Goal: Book appointment/travel/reservation

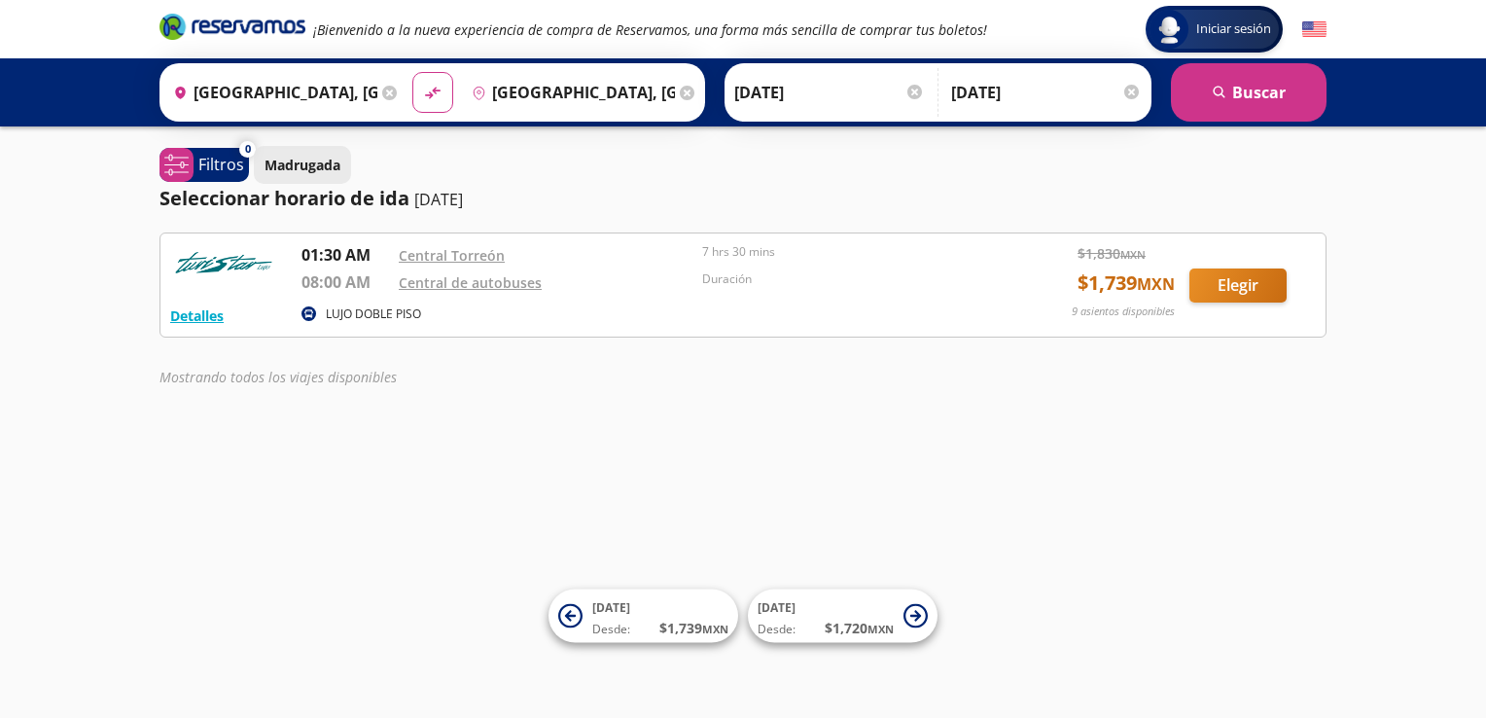
click at [299, 158] on p "Madrugada" at bounding box center [302, 165] width 76 height 20
click at [210, 312] on button "Detalles" at bounding box center [196, 315] width 53 height 20
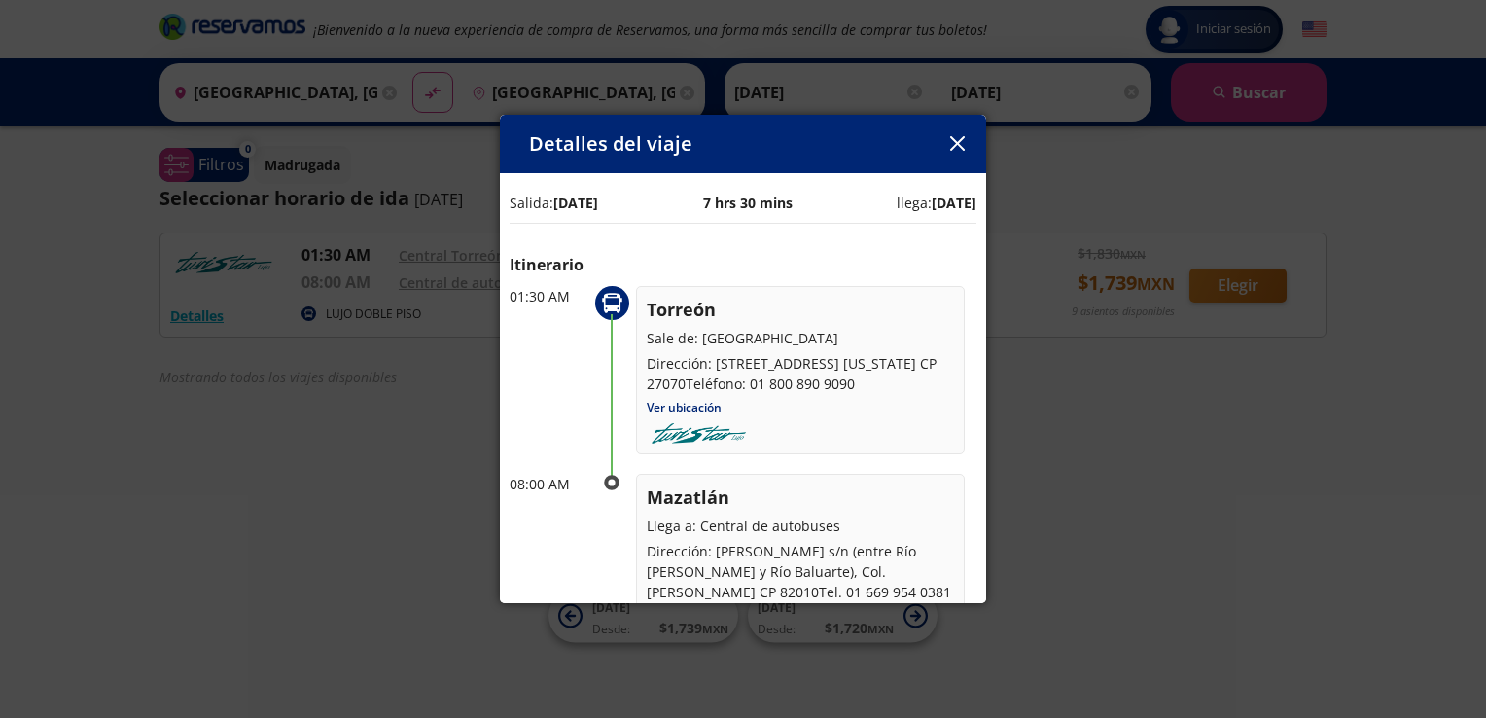
click at [958, 127] on div "Detalles del viaje" at bounding box center [743, 144] width 486 height 58
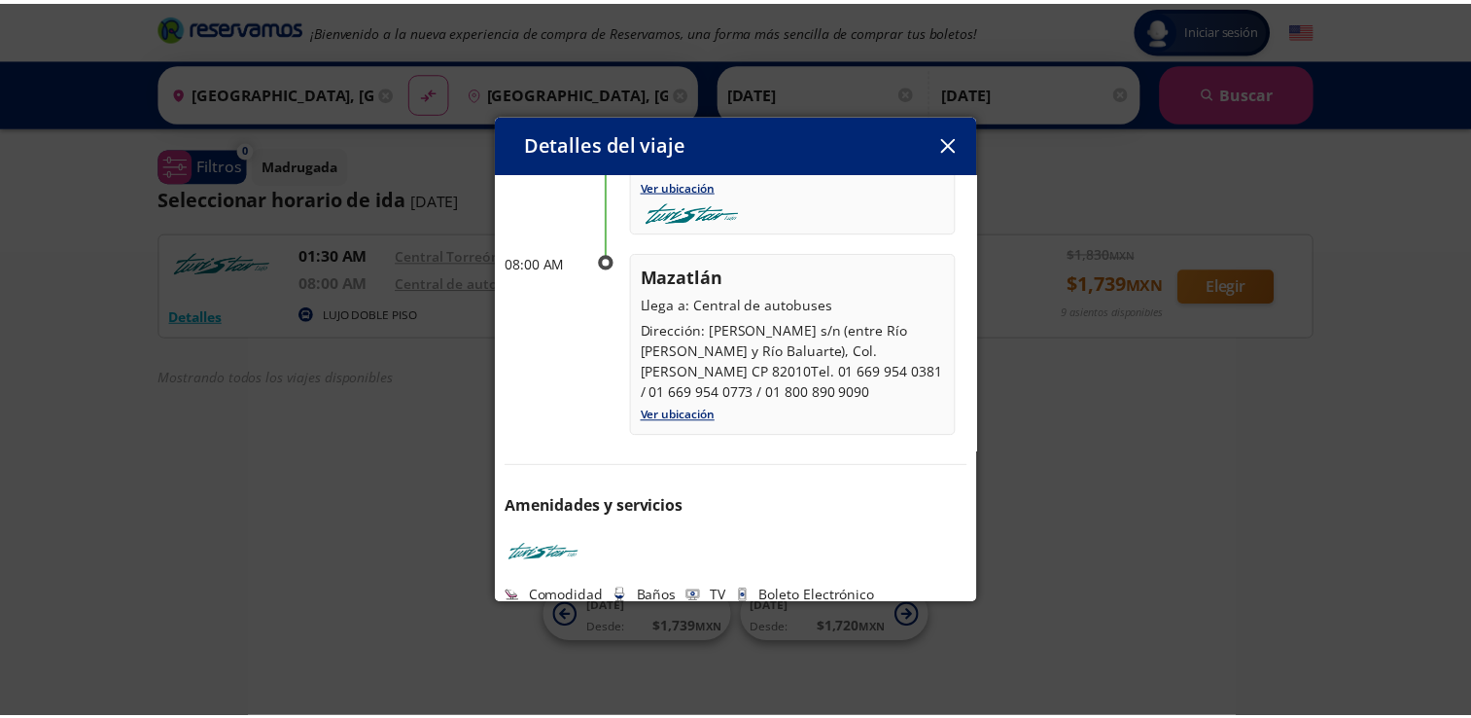
scroll to position [222, 0]
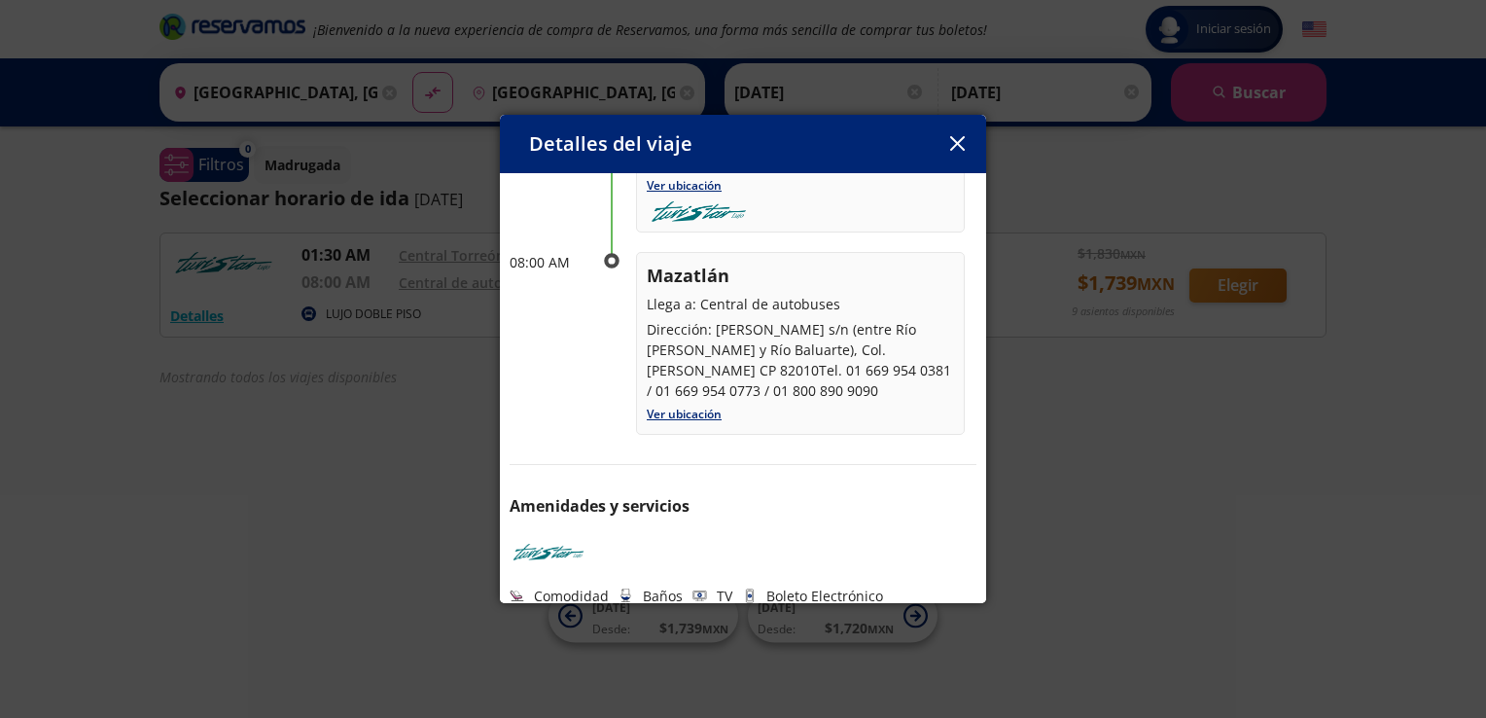
click at [953, 128] on div "Detalles del viaje Salida: [DATE] 7 hrs 30 mins llega: [DATE] Itinerario 01:30 …" at bounding box center [743, 359] width 486 height 489
click at [953, 139] on icon "button" at bounding box center [956, 143] width 15 height 15
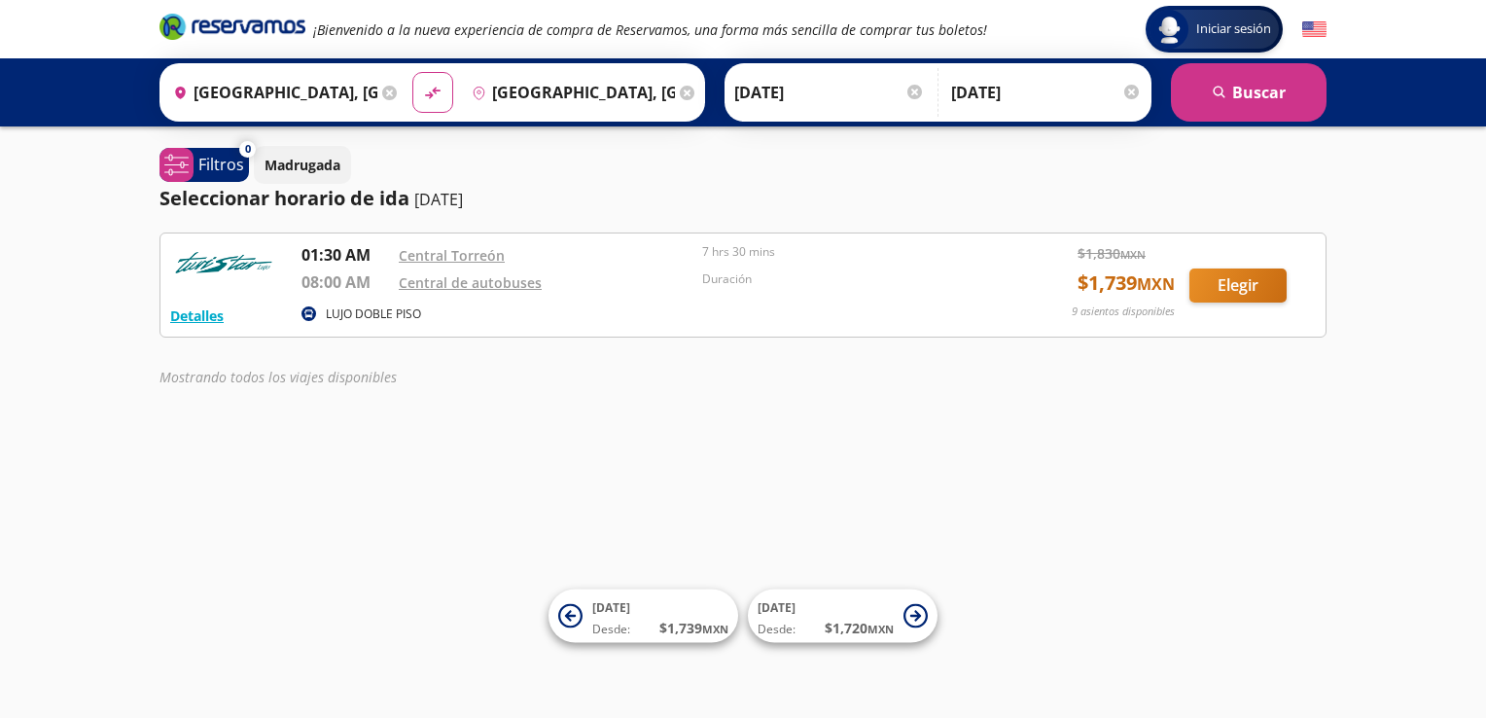
click at [1286, 274] on div "Elegir" at bounding box center [1252, 285] width 126 height 34
click at [1249, 284] on button "Elegir" at bounding box center [1237, 285] width 97 height 34
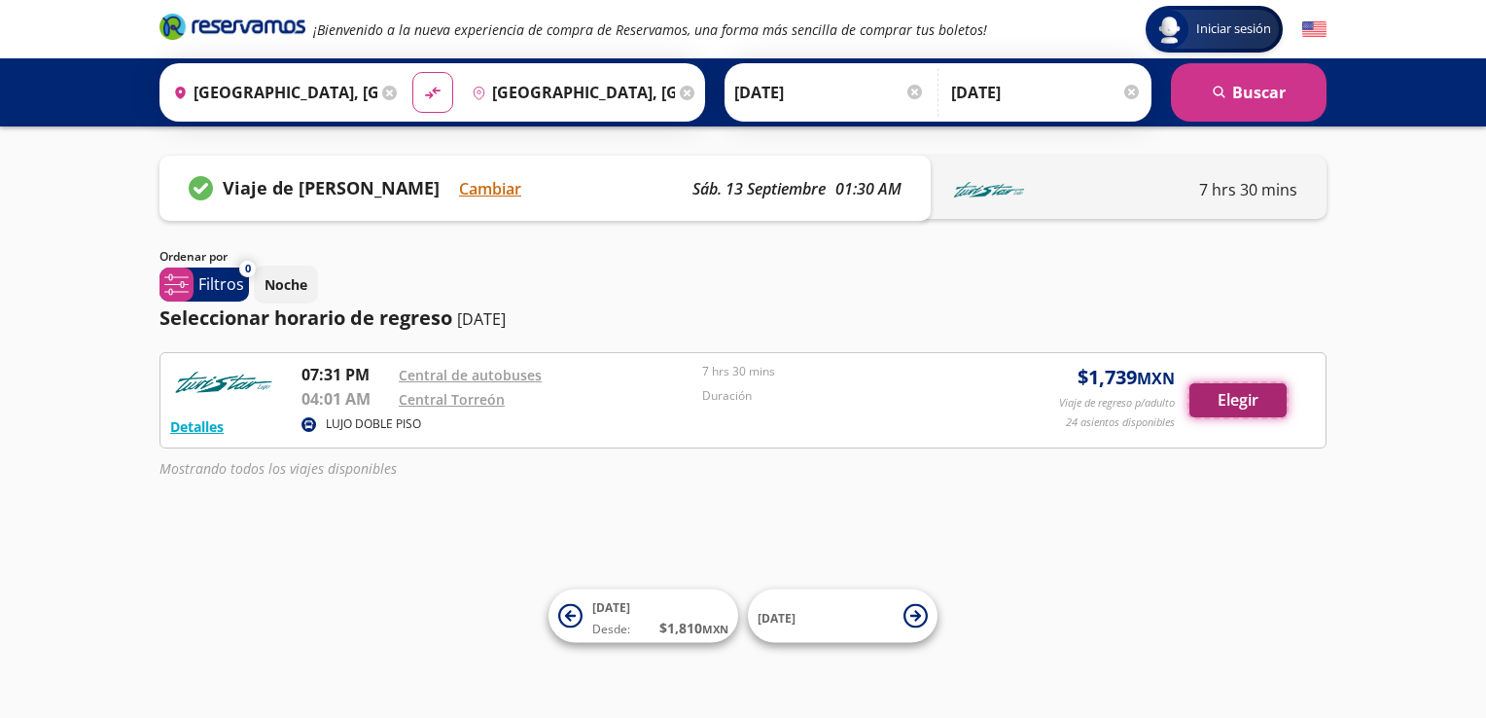
click at [1241, 403] on button "Elegir" at bounding box center [1237, 400] width 97 height 34
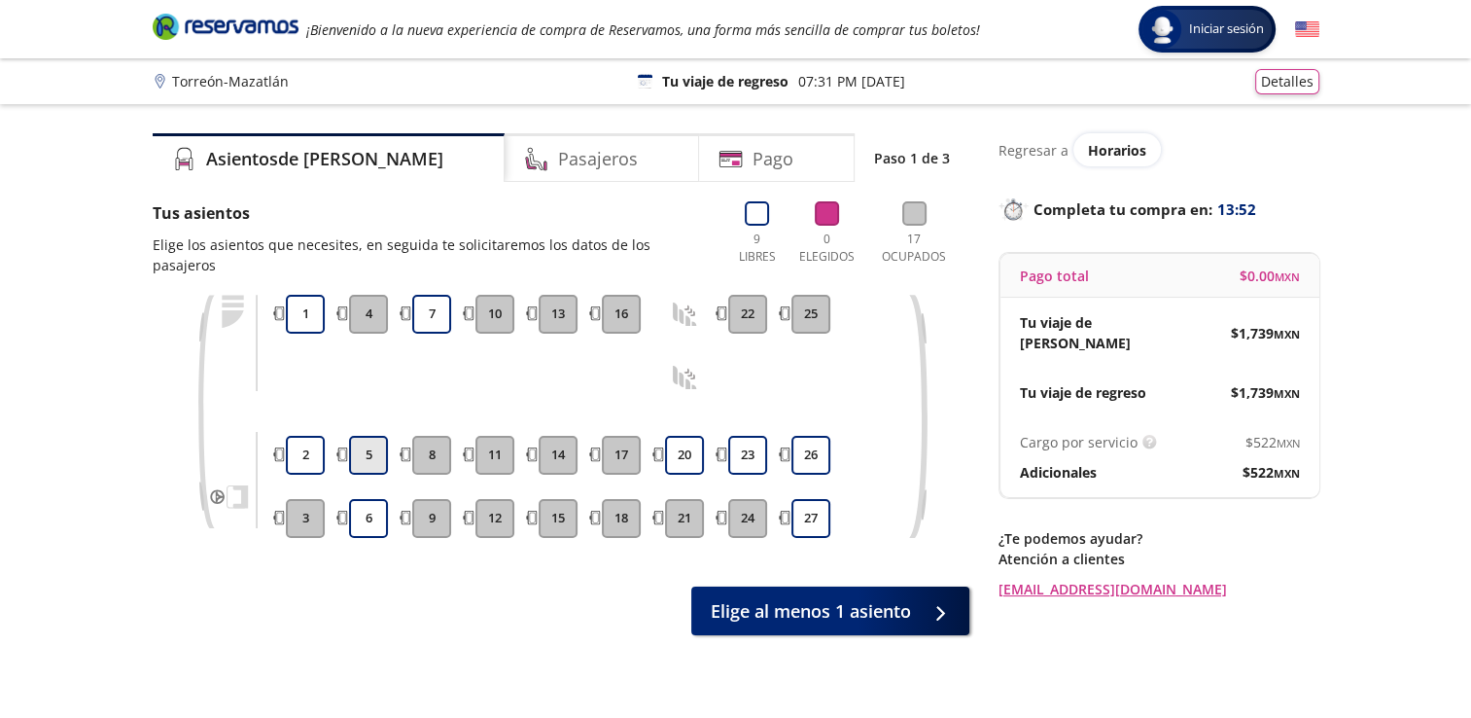
click at [376, 436] on button "5" at bounding box center [368, 455] width 39 height 39
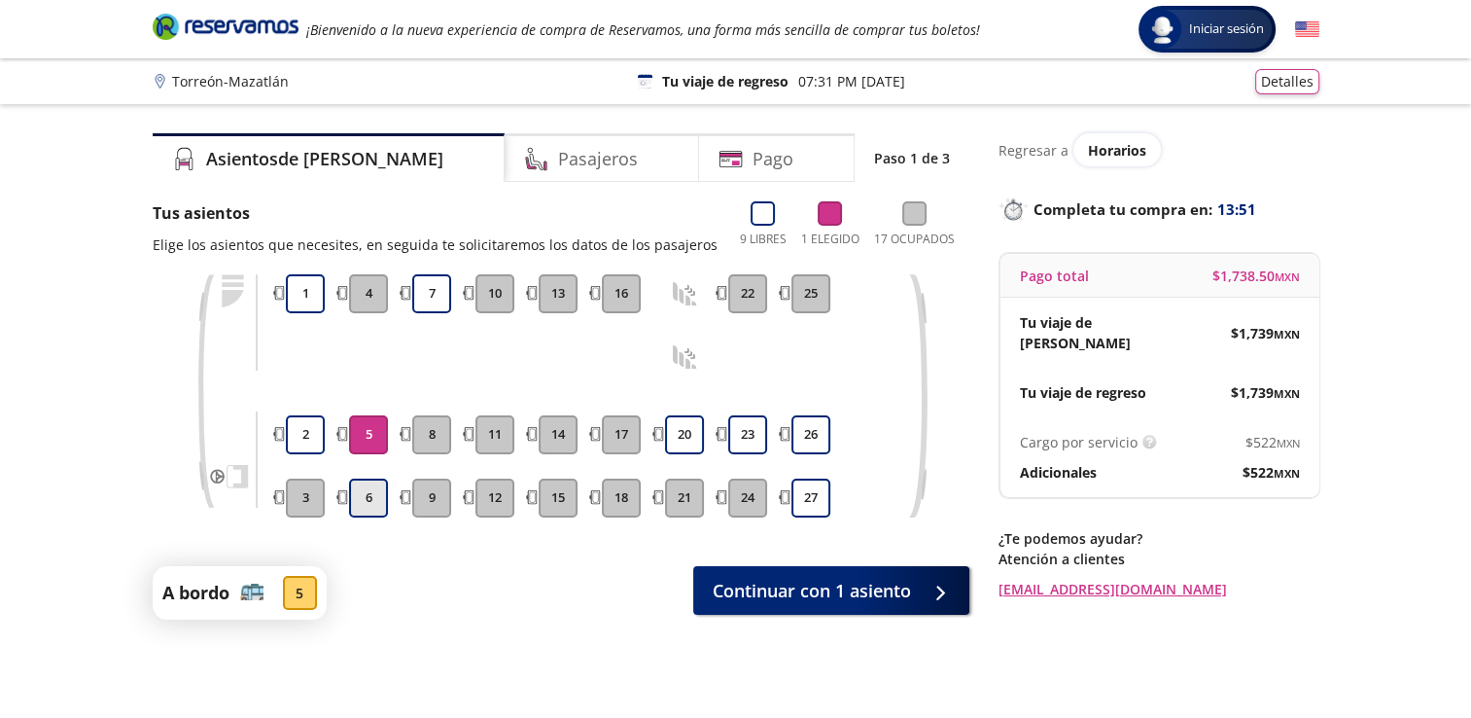
click at [371, 486] on button "6" at bounding box center [368, 497] width 39 height 39
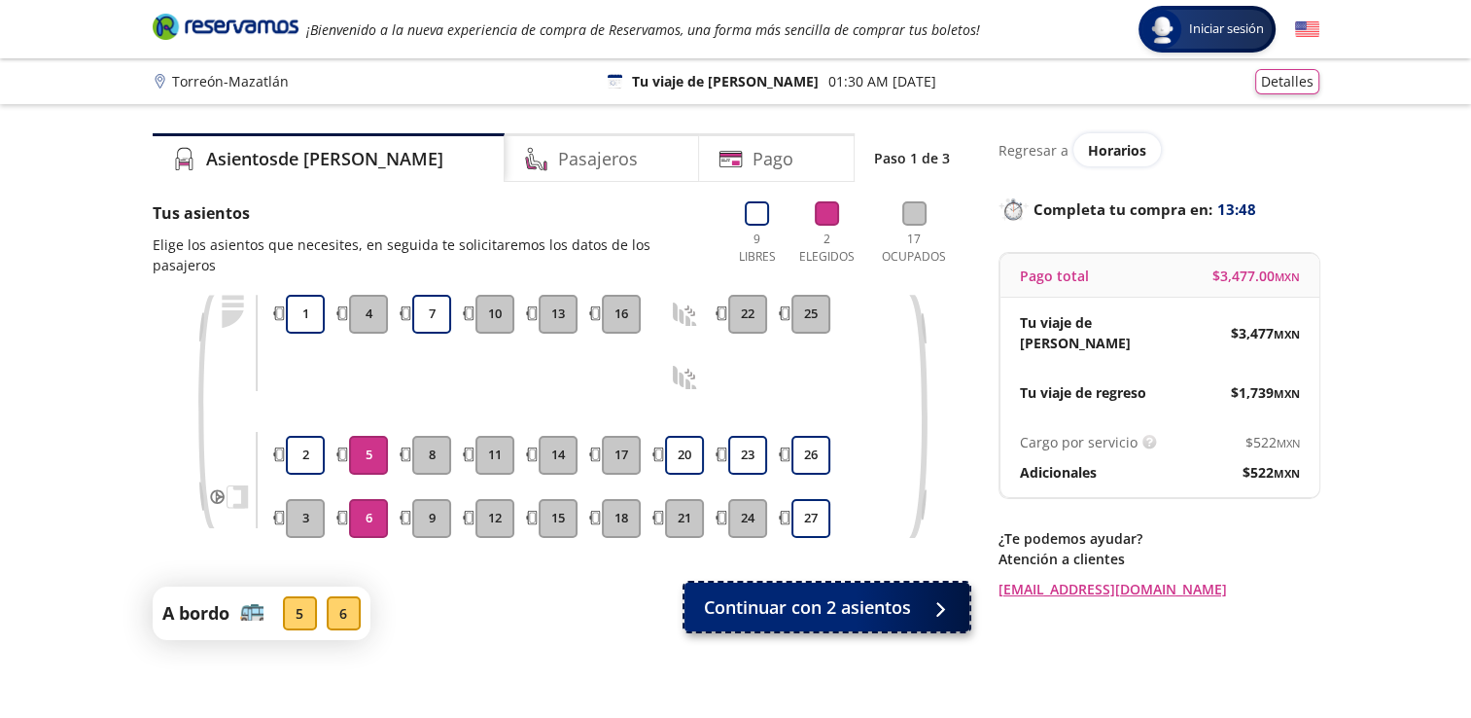
click at [770, 594] on span "Continuar con 2 asientos" at bounding box center [807, 607] width 207 height 26
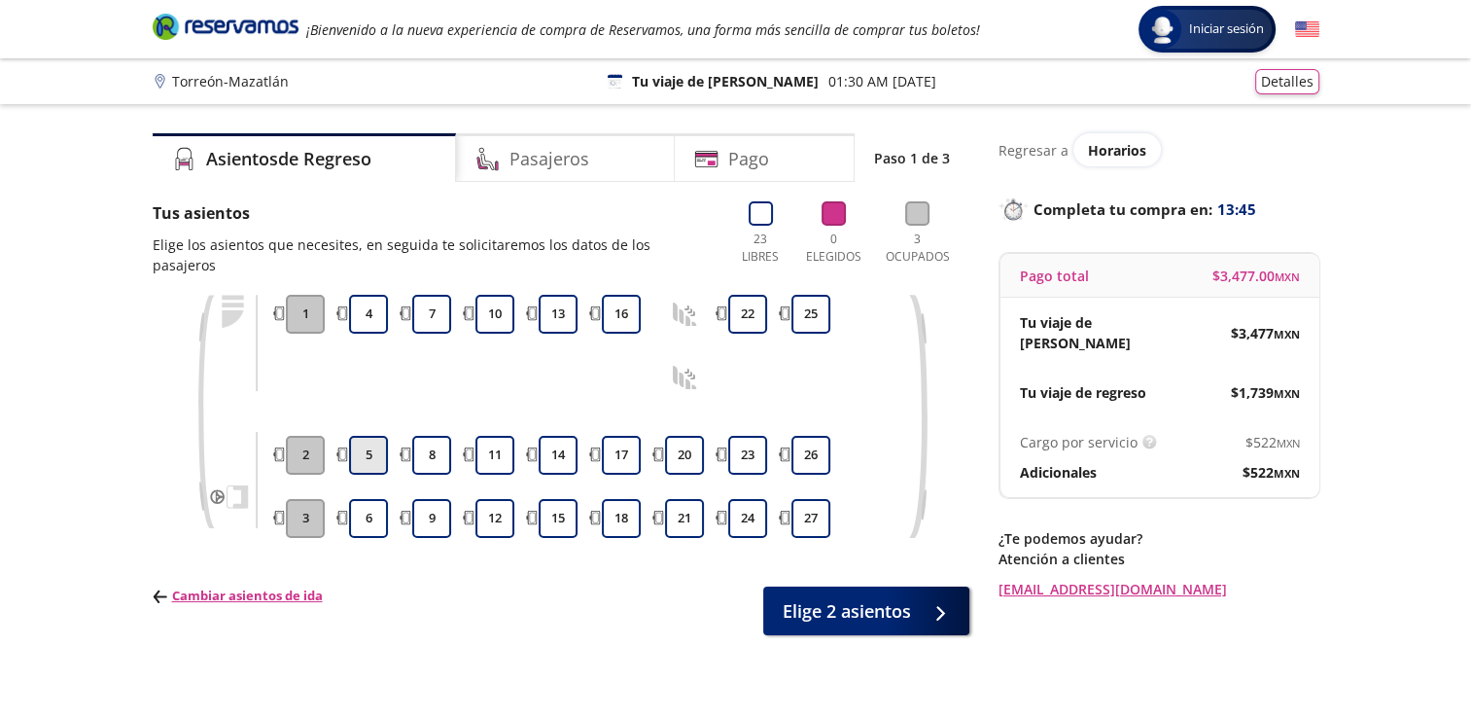
click at [362, 436] on button "5" at bounding box center [368, 455] width 39 height 39
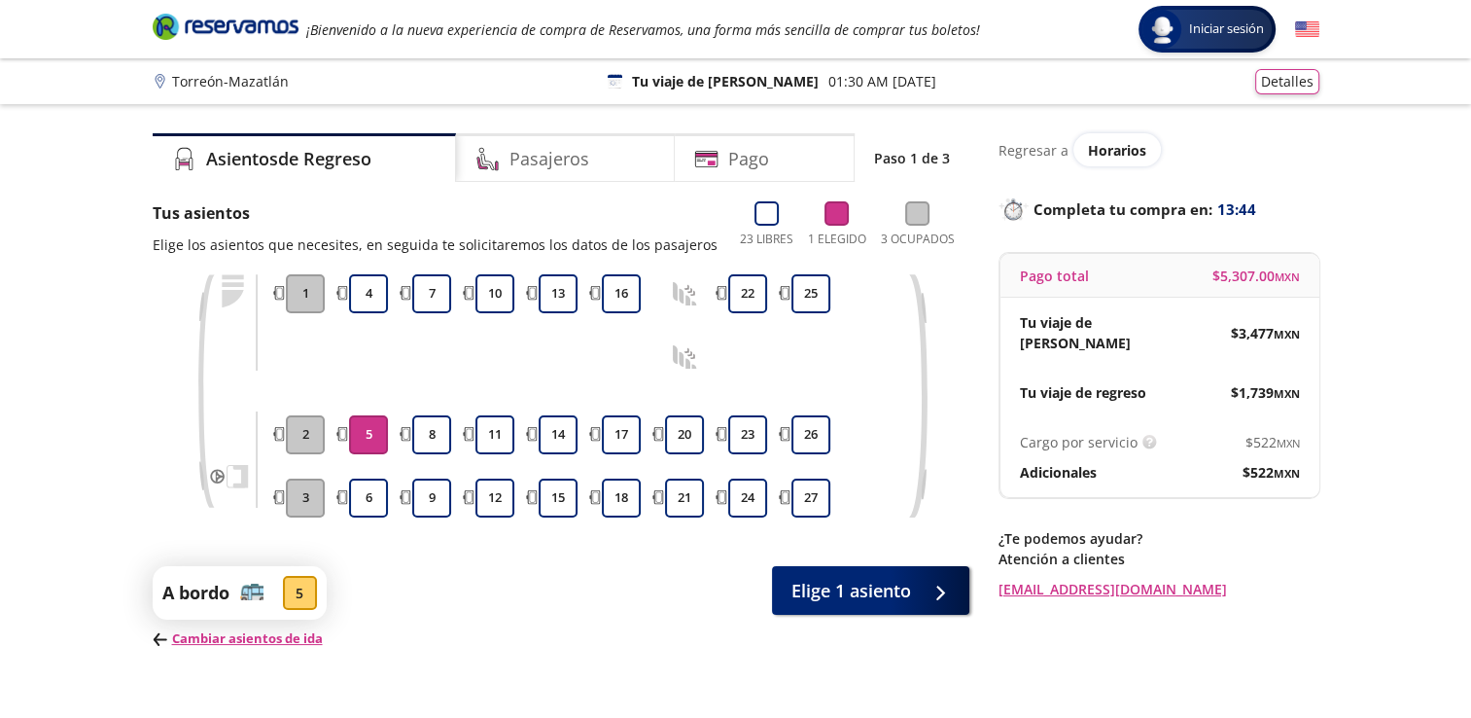
click at [366, 465] on div at bounding box center [368, 466] width 49 height 15
